Goal: Information Seeking & Learning: Find specific page/section

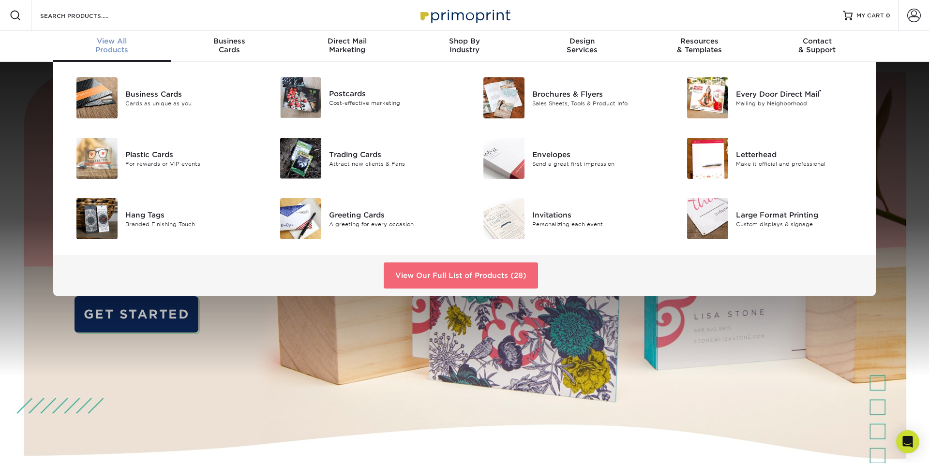
click at [481, 270] on link "View Our Full List of Products (28)" at bounding box center [461, 276] width 154 height 26
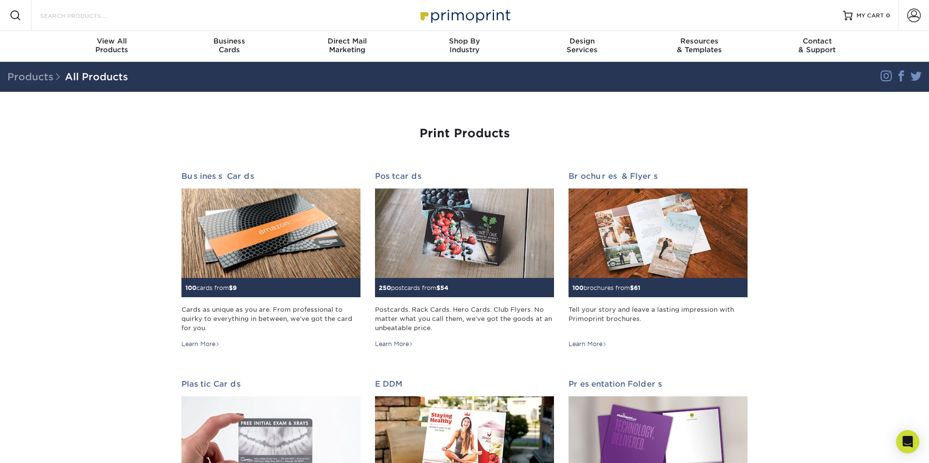
click at [130, 19] on input "Search Products" at bounding box center [86, 16] width 94 height 12
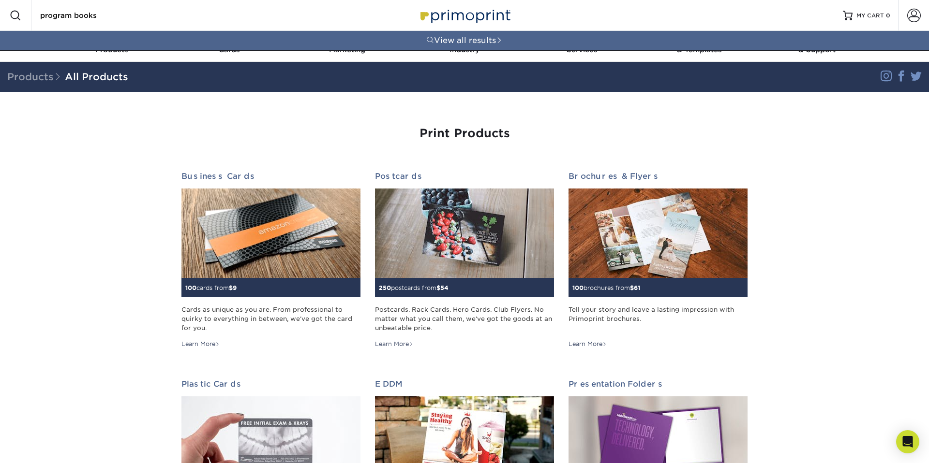
type input "program books"
